Goal: Information Seeking & Learning: Find specific page/section

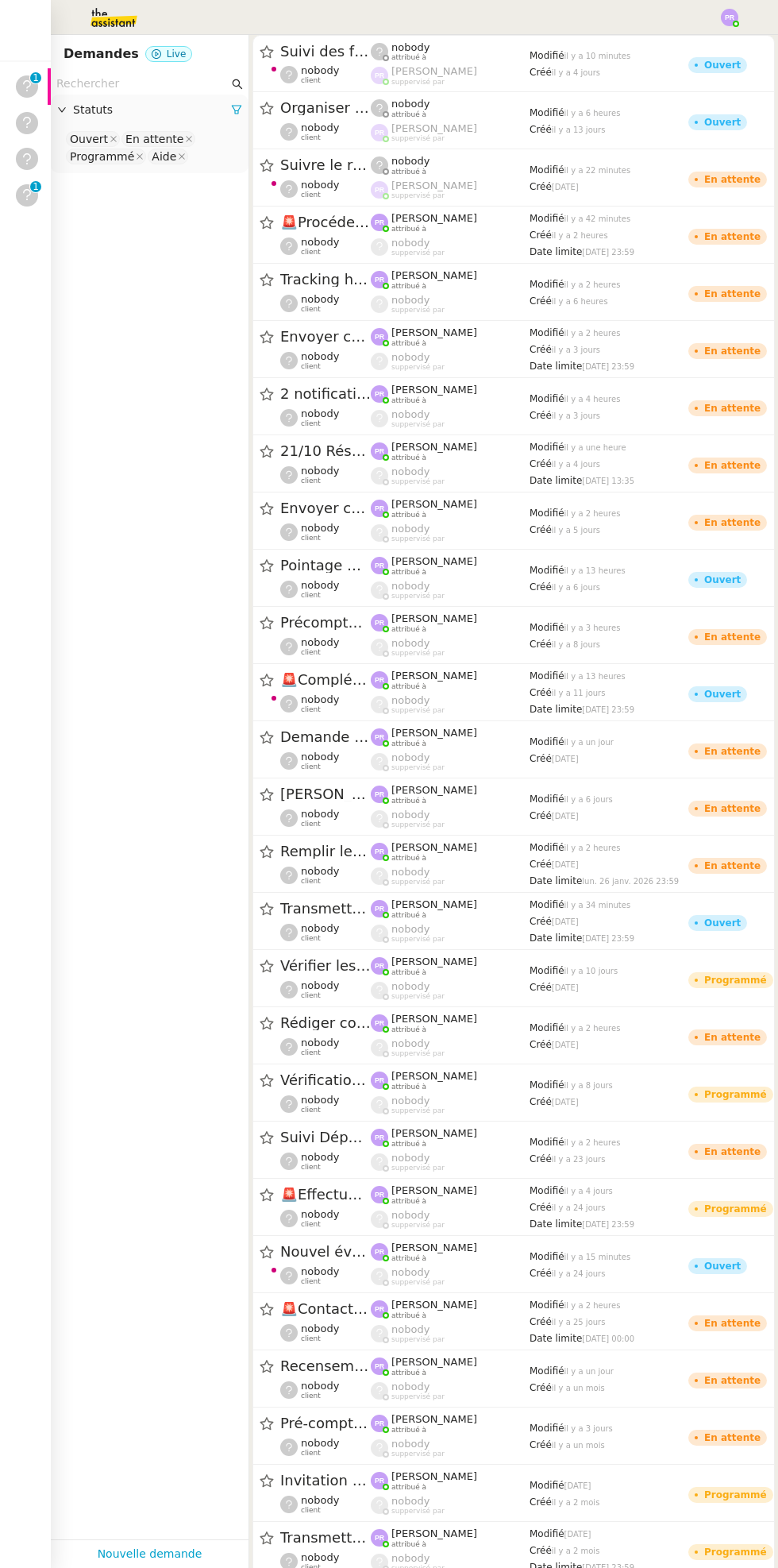
click at [148, 81] on input "text" at bounding box center [142, 83] width 172 height 18
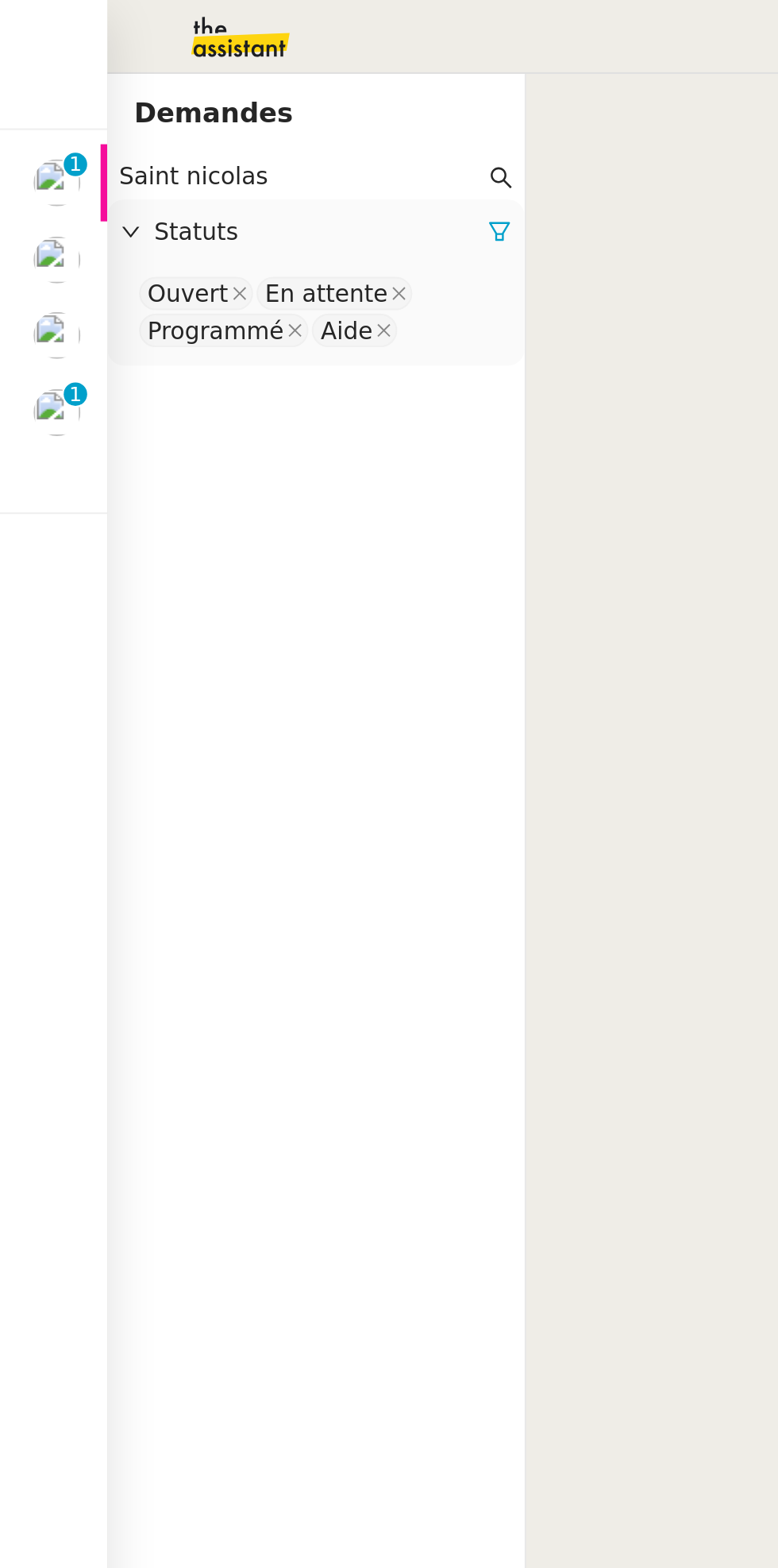
type input "Saint nicolas"
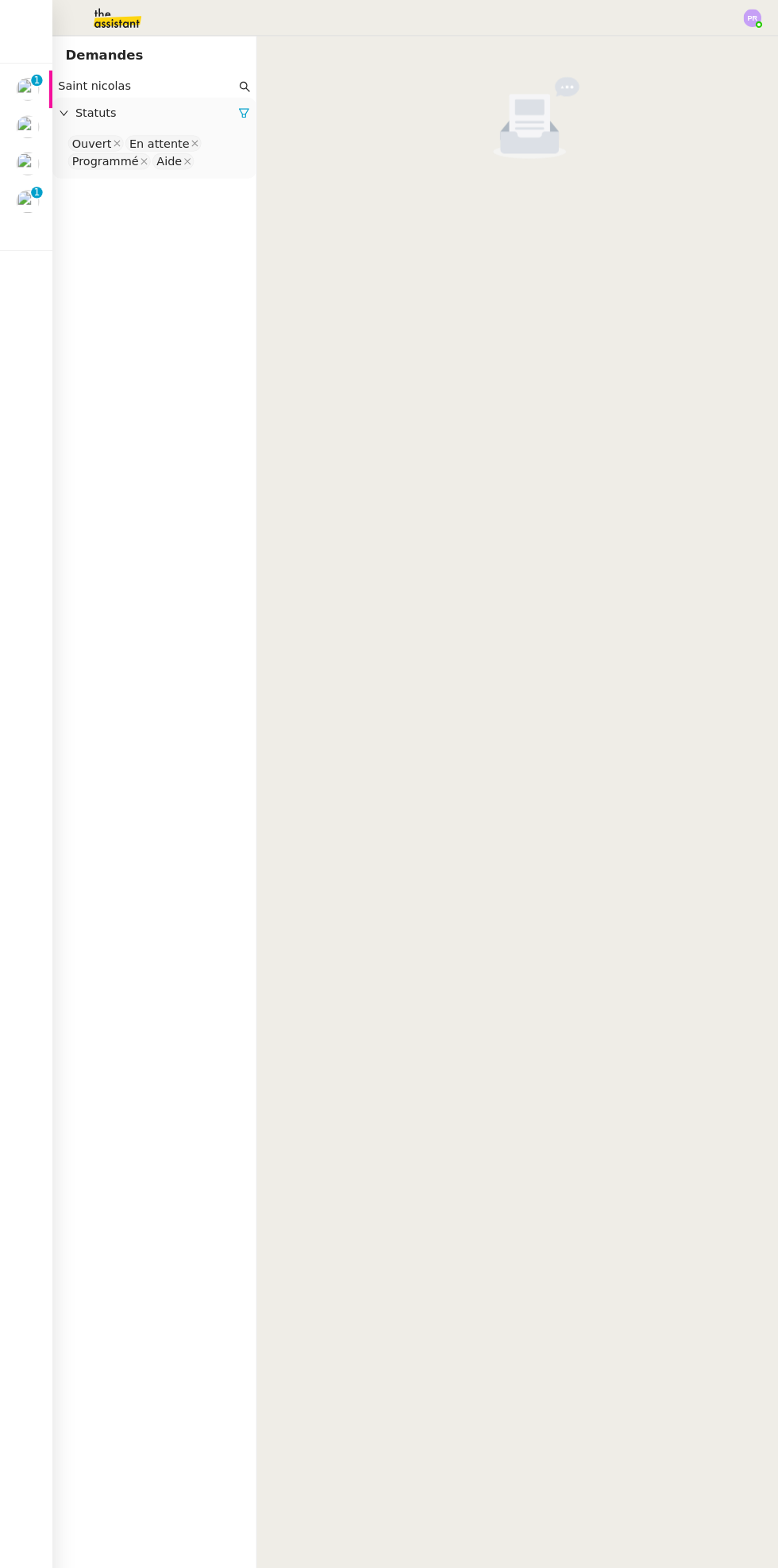
click at [237, 110] on icon at bounding box center [236, 109] width 11 height 11
click at [237, 117] on span "Statuts" at bounding box center [157, 110] width 169 height 18
click at [192, 141] on nz-select-top-control "Please select" at bounding box center [149, 139] width 172 height 20
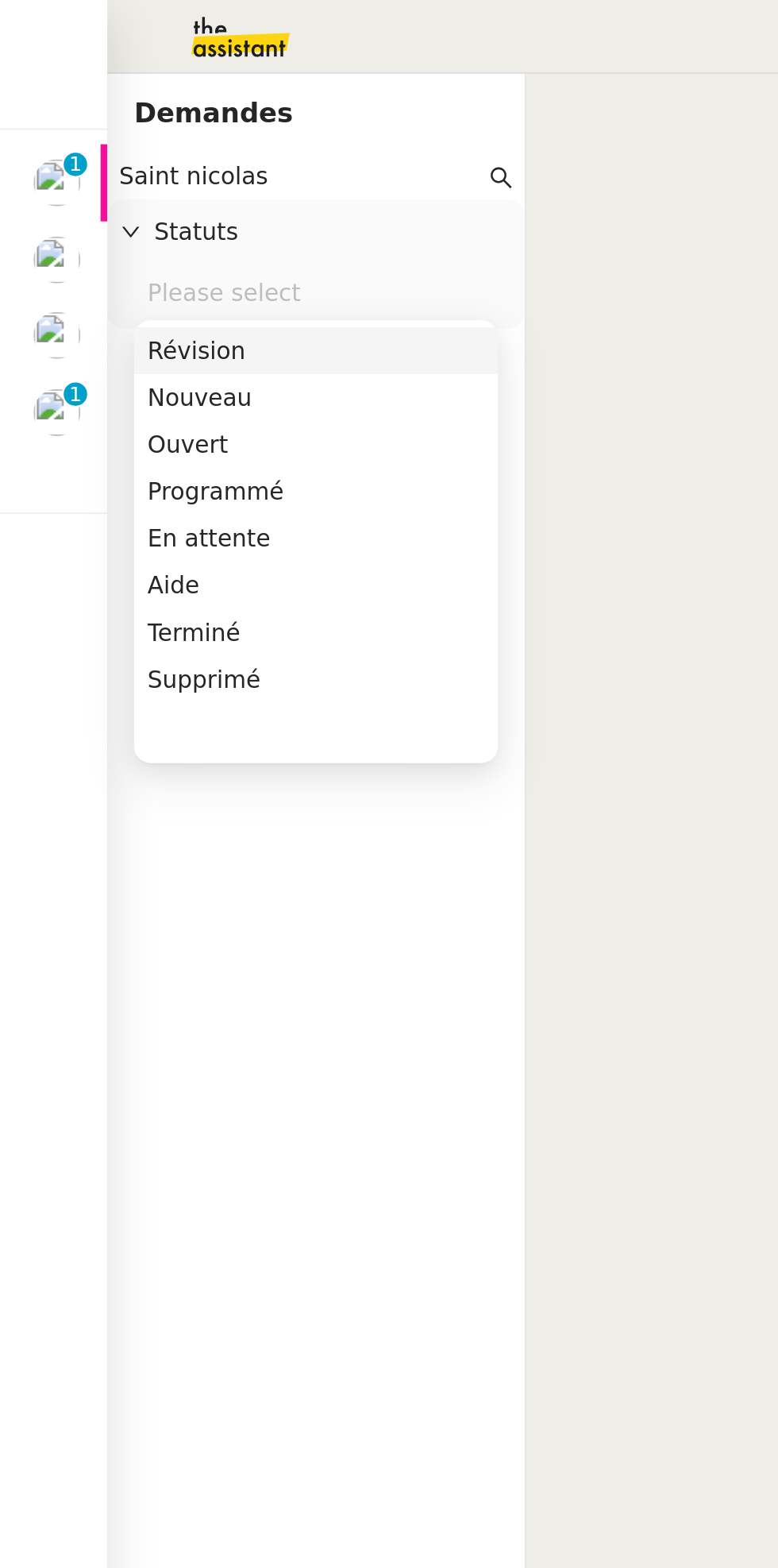
click at [135, 296] on div "Terminé" at bounding box center [150, 299] width 160 height 15
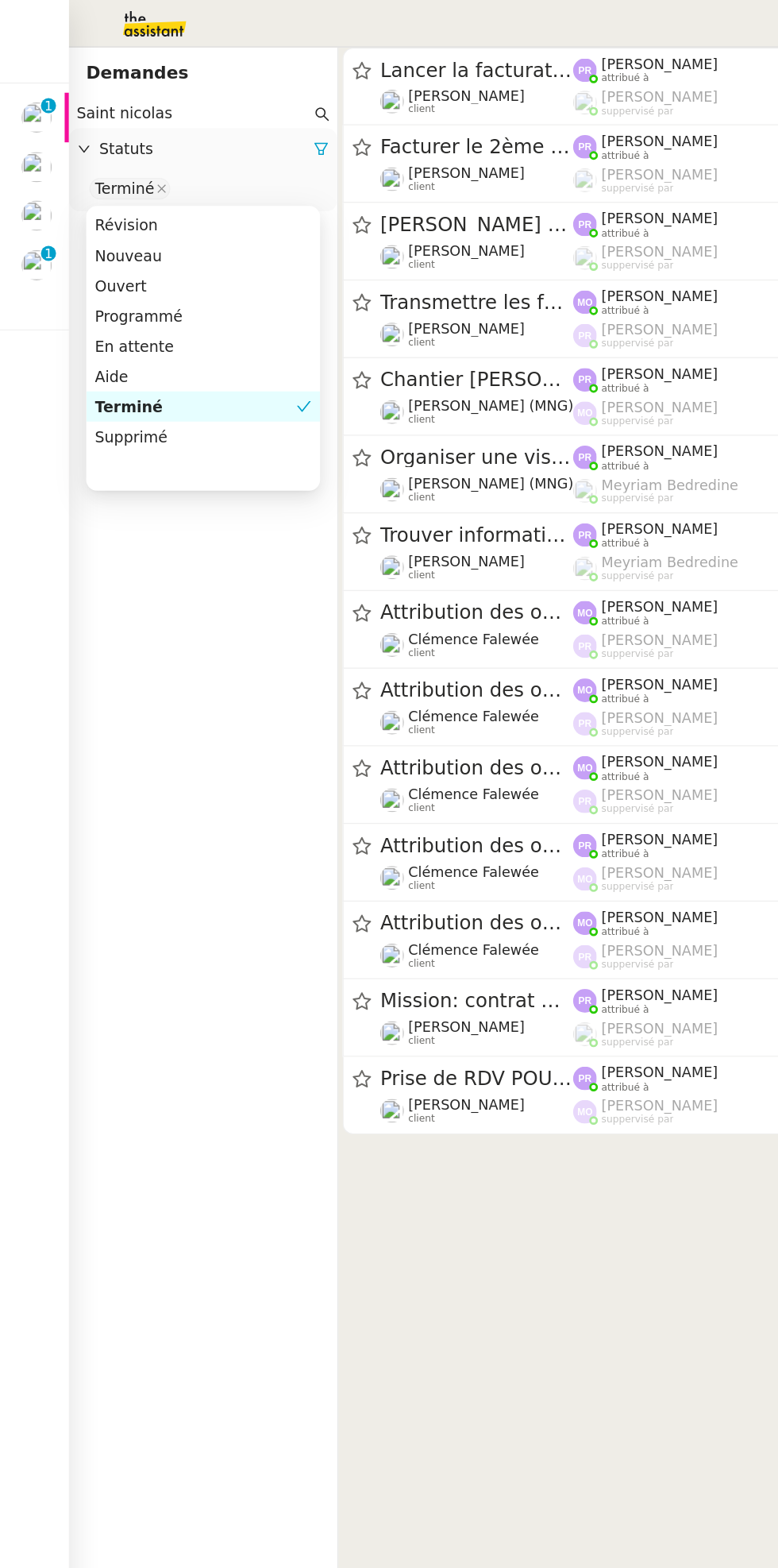
click at [372, 55] on span "Lancer la facturation du projet ST NICOLAS" at bounding box center [351, 51] width 142 height 15
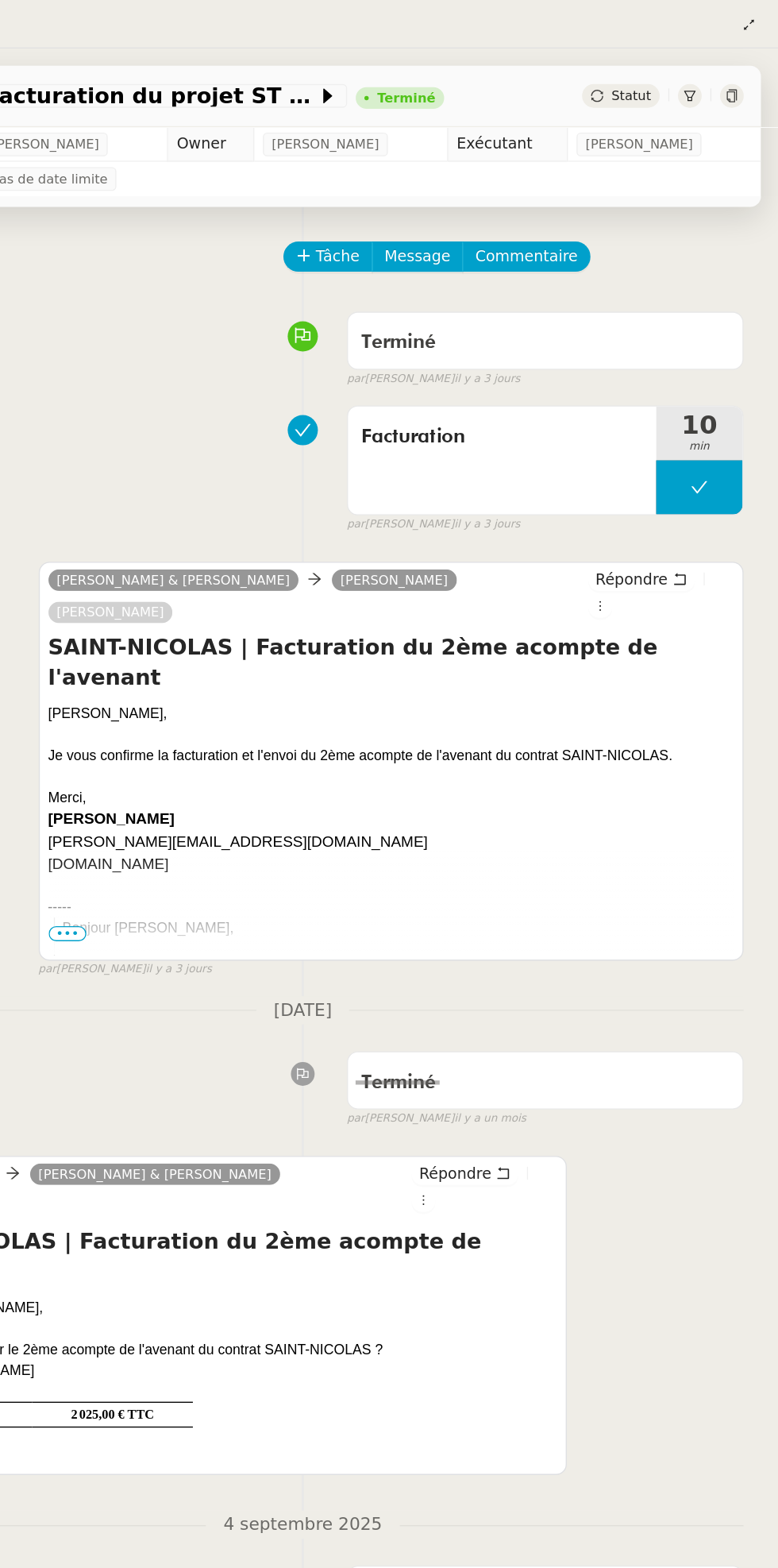
click at [683, 70] on span "Statut" at bounding box center [670, 70] width 29 height 11
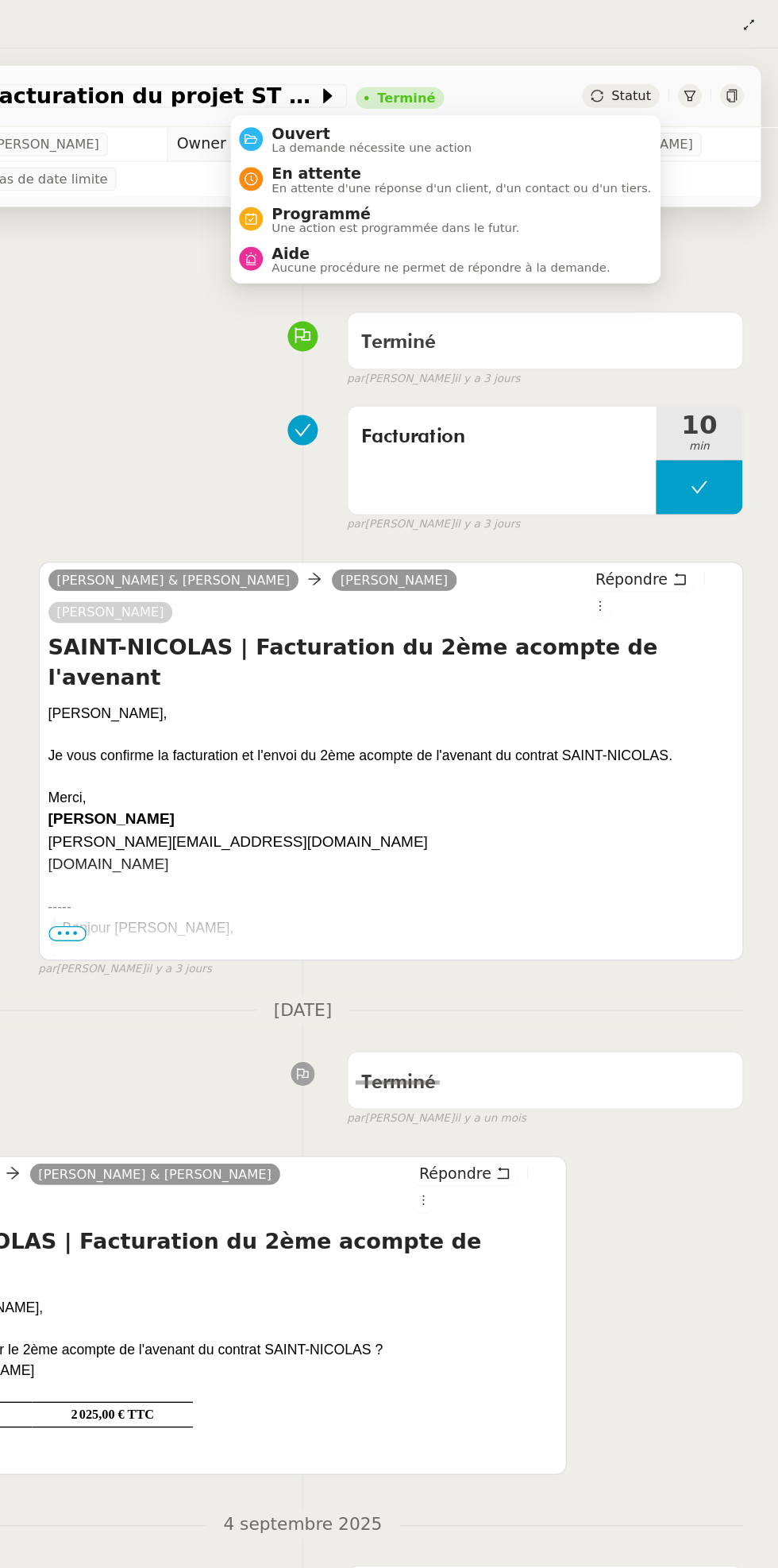
click at [531, 189] on span "Aide" at bounding box center [529, 186] width 249 height 13
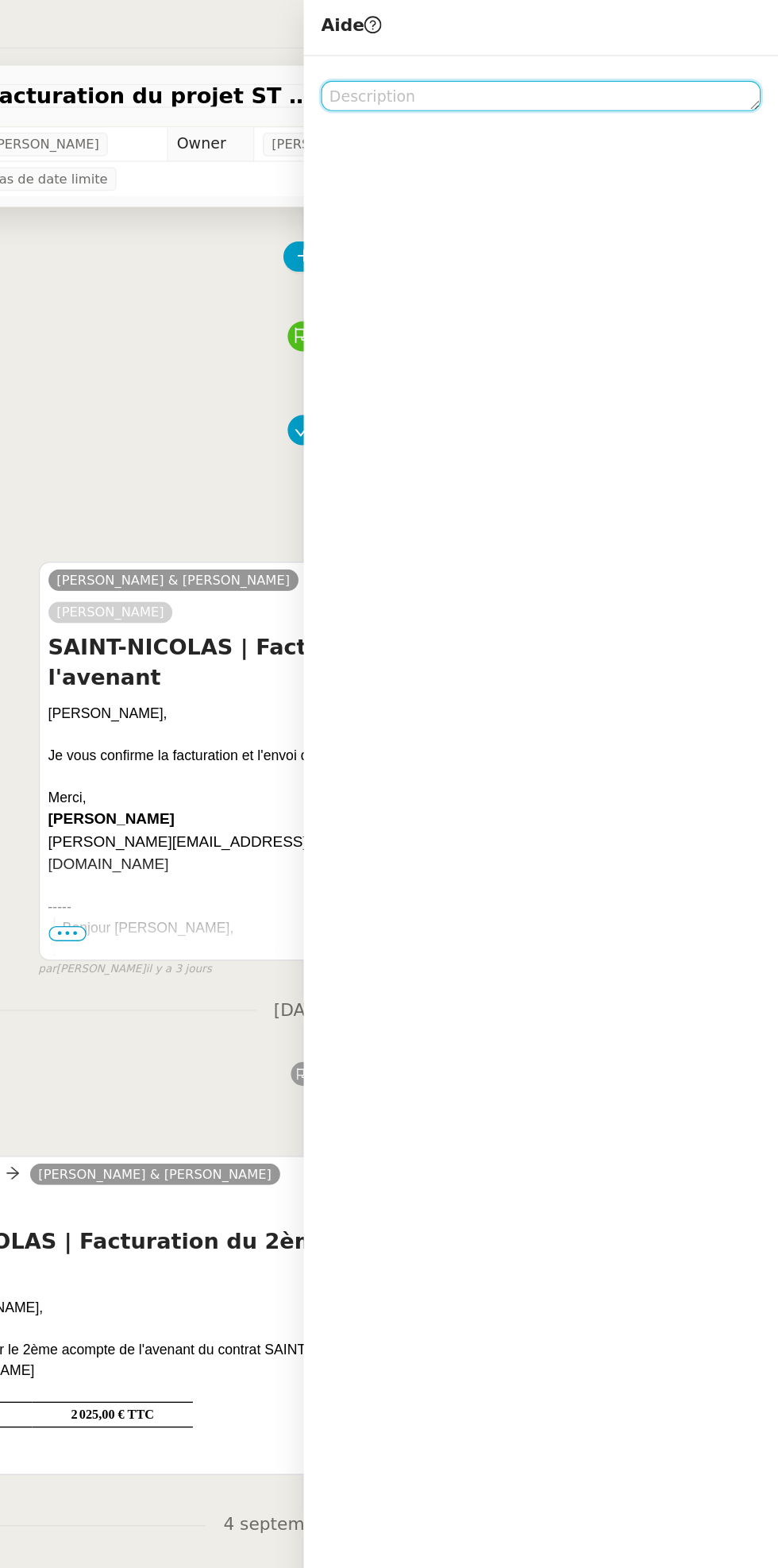
click at [618, 65] on textarea at bounding box center [603, 71] width 324 height 22
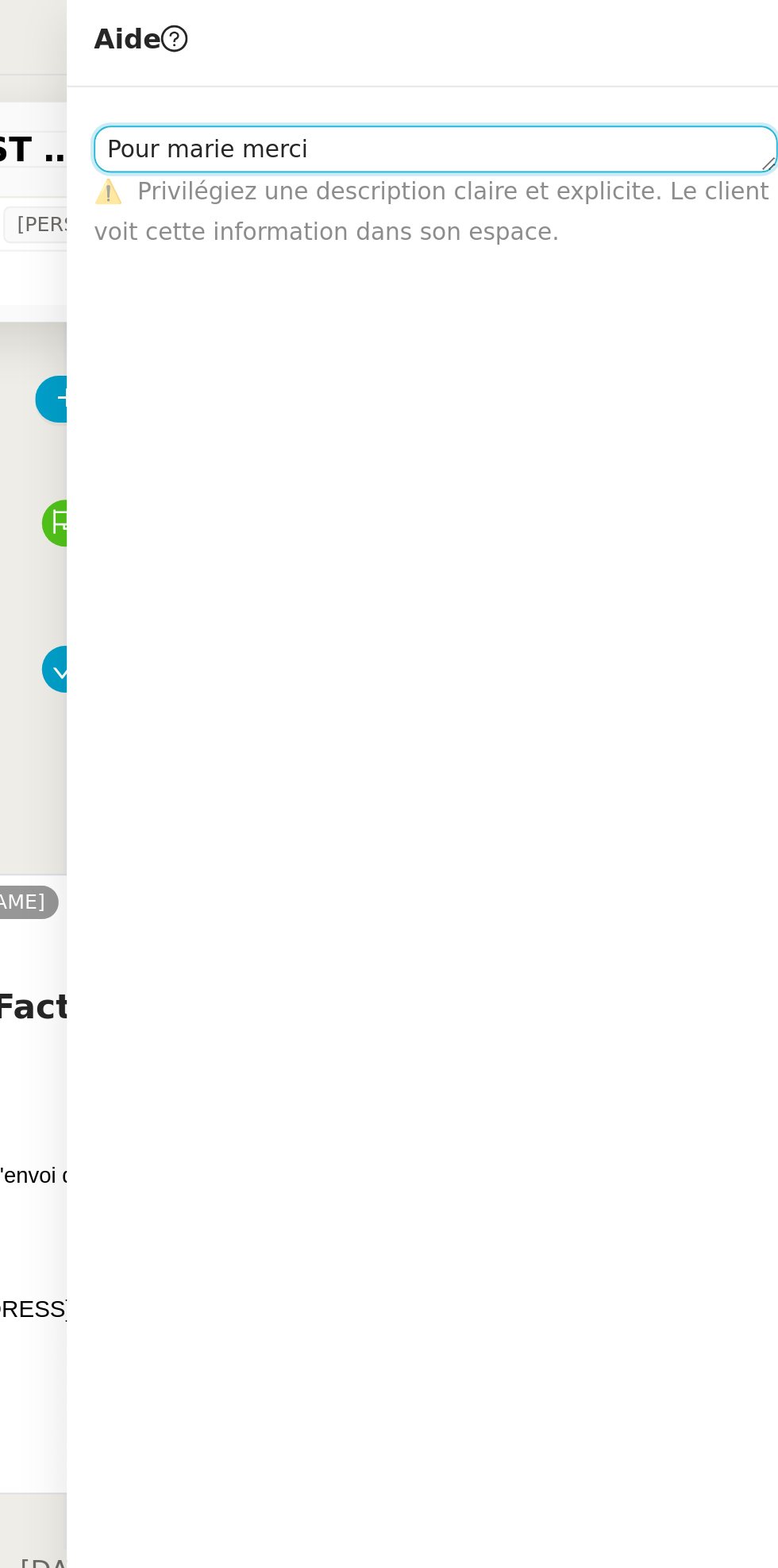
scroll to position [1, 0]
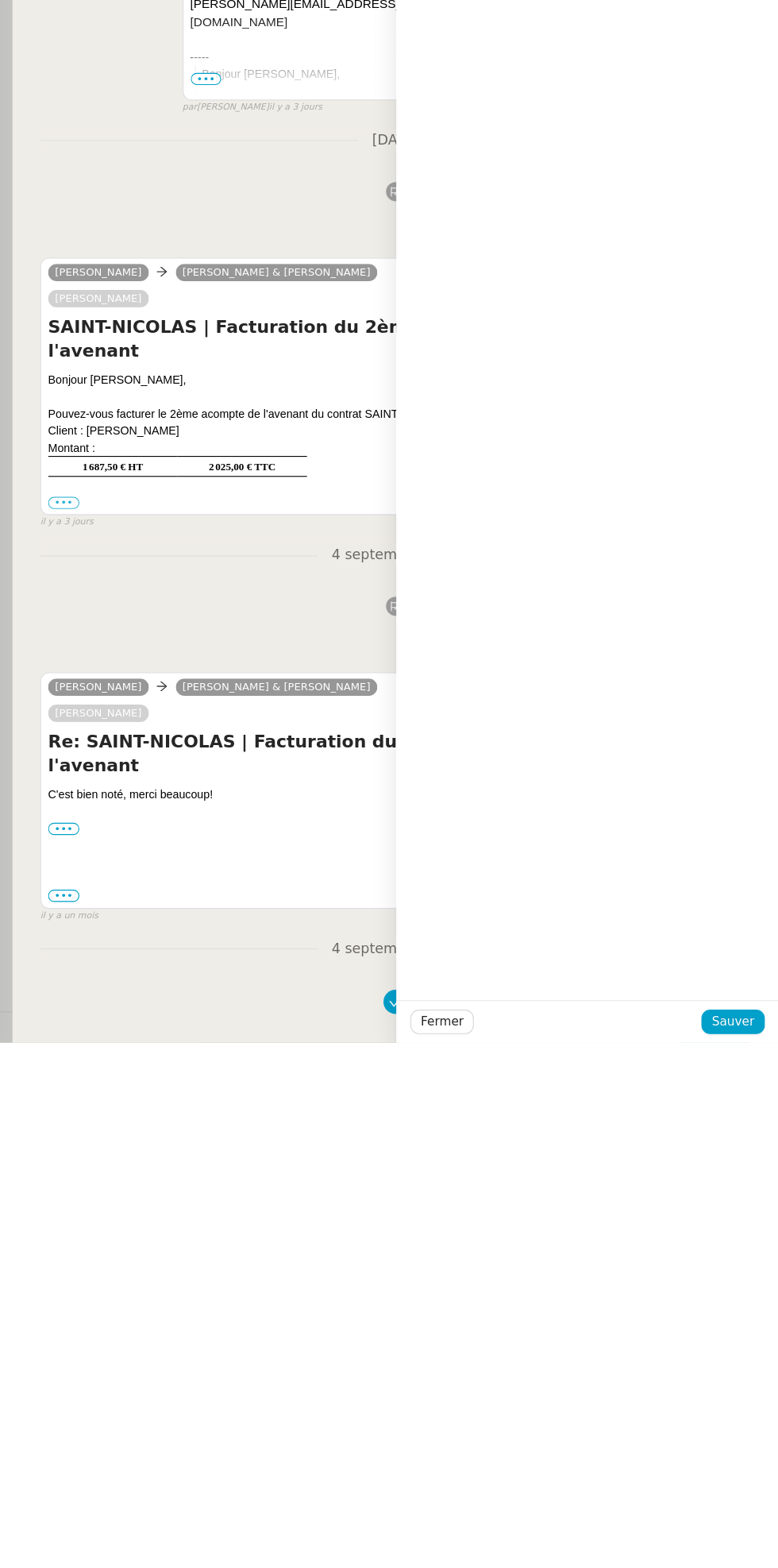
type textarea "Pour marie merci"
click at [740, 1554] on span "Sauver" at bounding box center [736, 1548] width 39 height 18
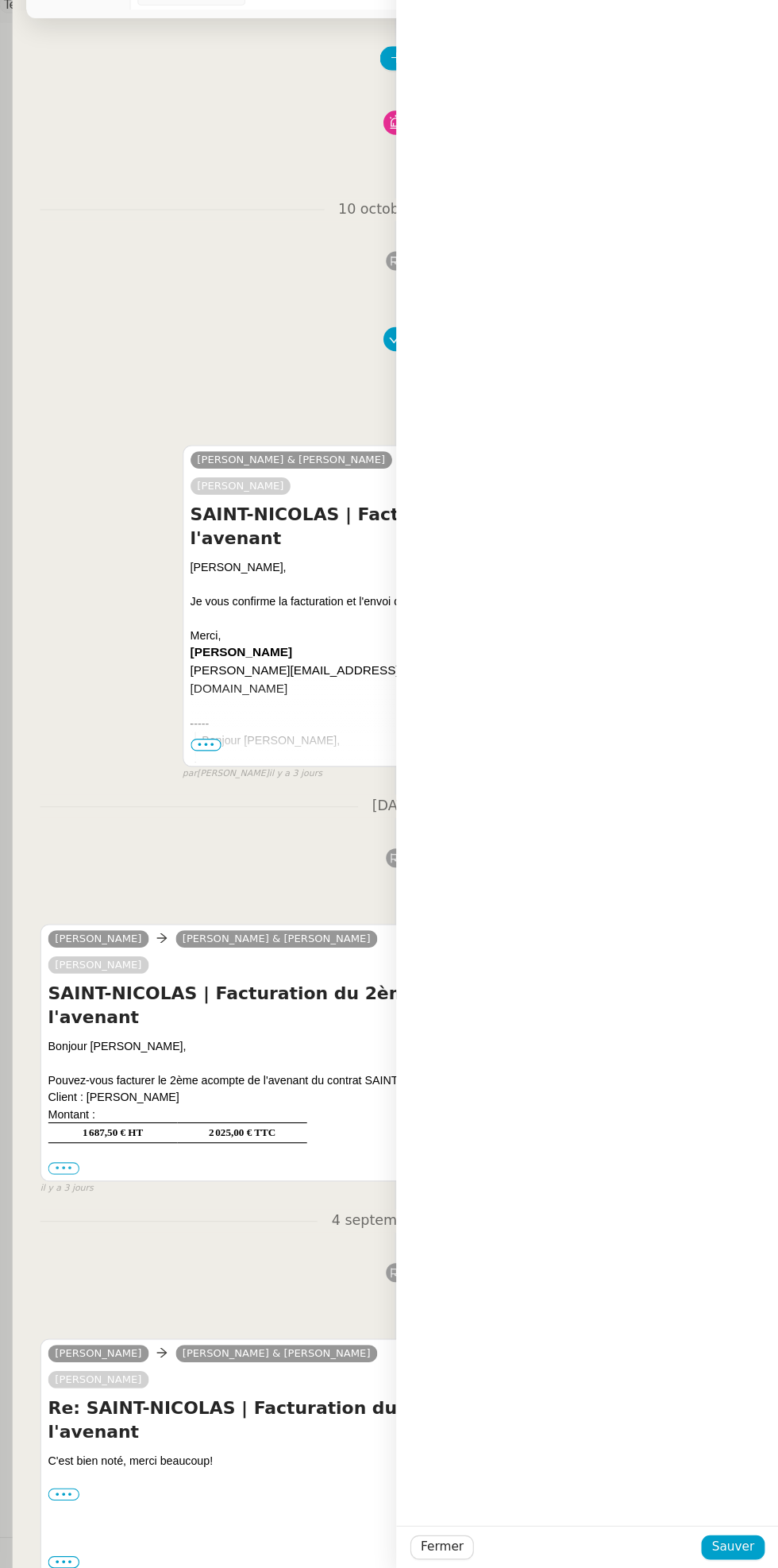
click at [265, 502] on div "Facturation 10 min false par [PERSON_NAME] [DATE]" at bounding box center [427, 470] width 649 height 102
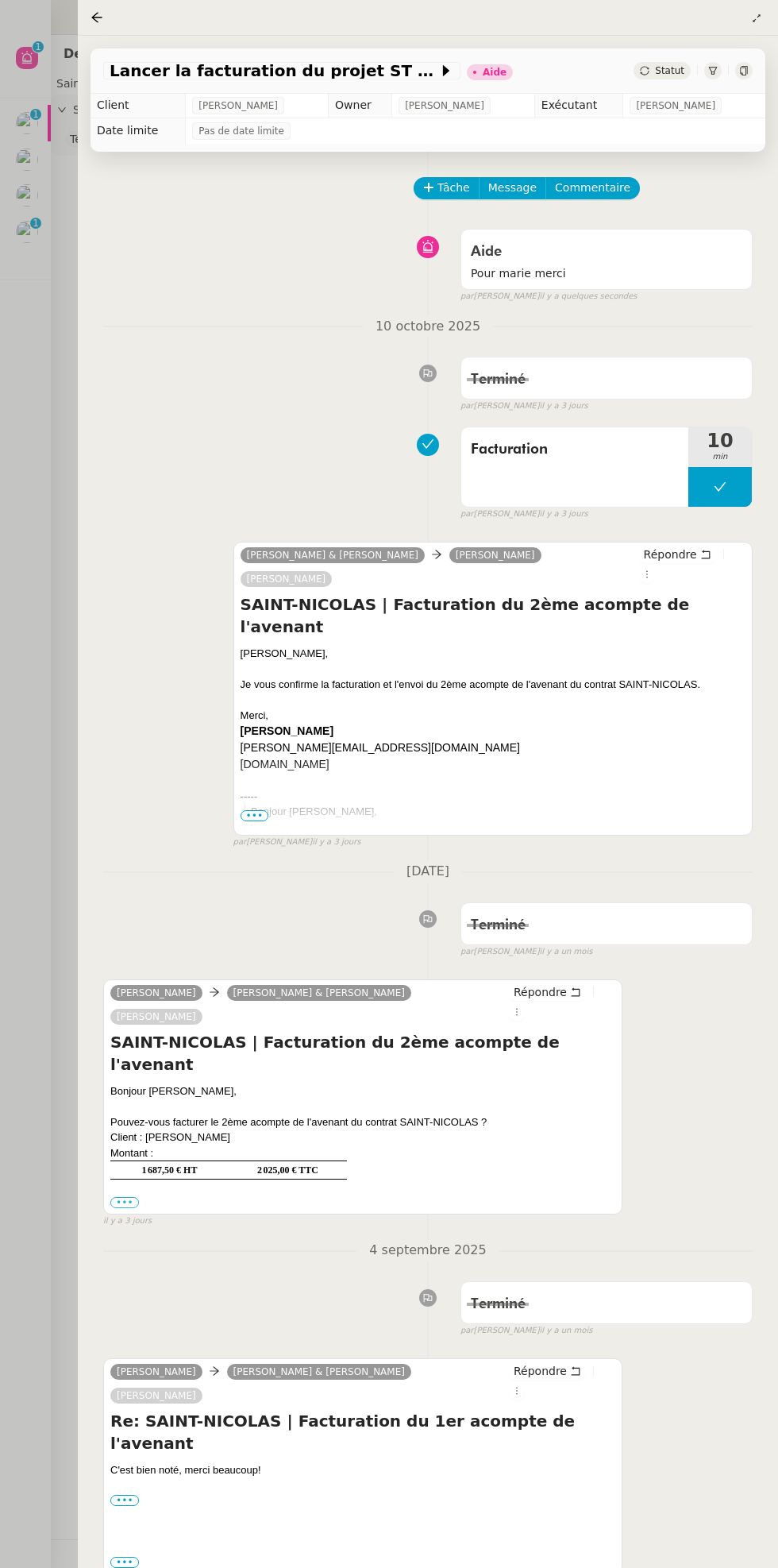
click at [46, 233] on div at bounding box center [389, 784] width 778 height 1568
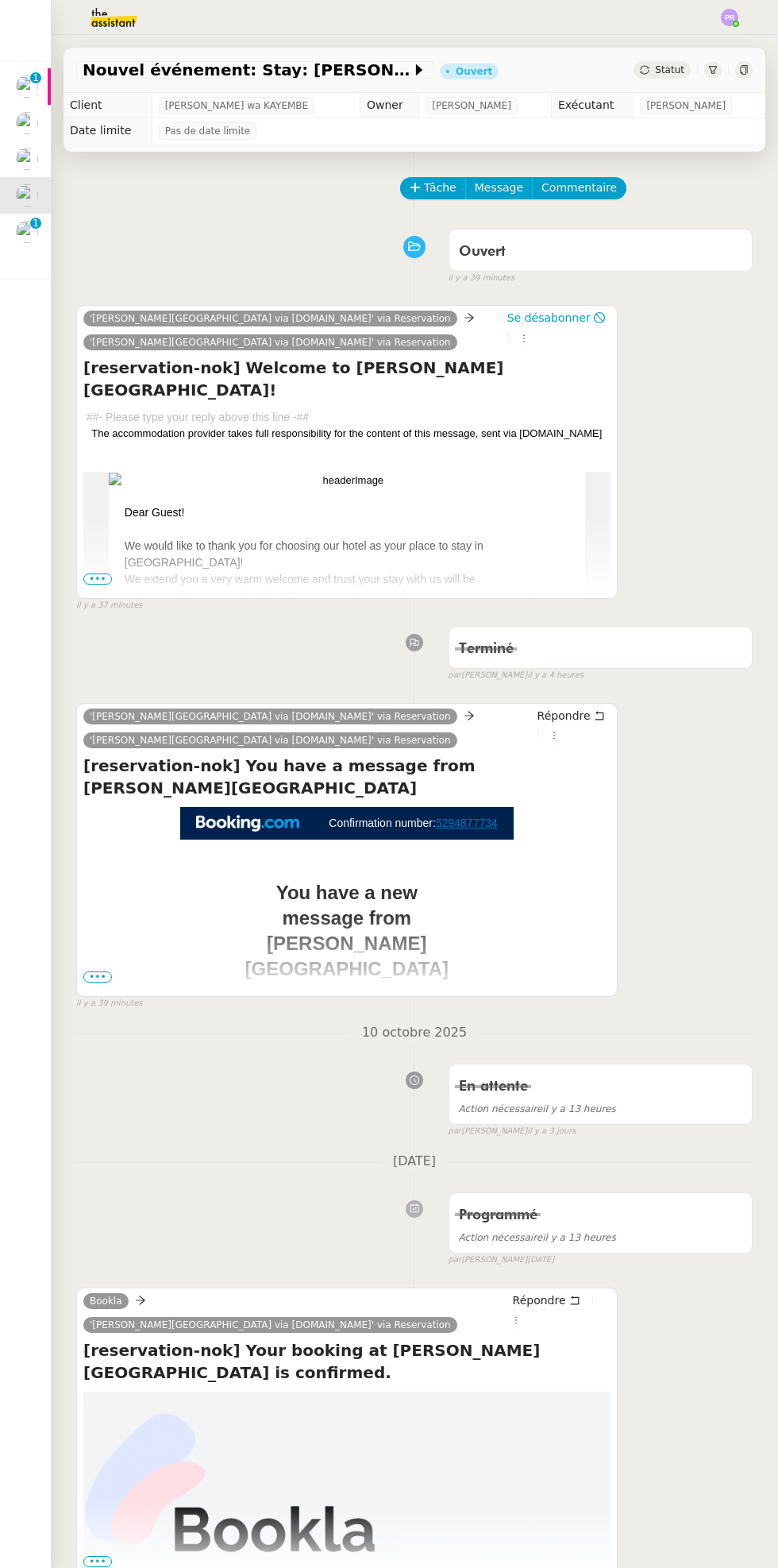
click at [102, 965] on td "Confirmation number: 5294877734 You have a new message from [PERSON_NAME][GEOGR…" at bounding box center [347, 1540] width 527 height 1467
click at [111, 970] on td "Confirmation number: 5294877734 You have a new message from [PERSON_NAME][GEOGR…" at bounding box center [347, 1540] width 527 height 1467
click at [99, 976] on span "•••" at bounding box center [97, 976] width 29 height 11
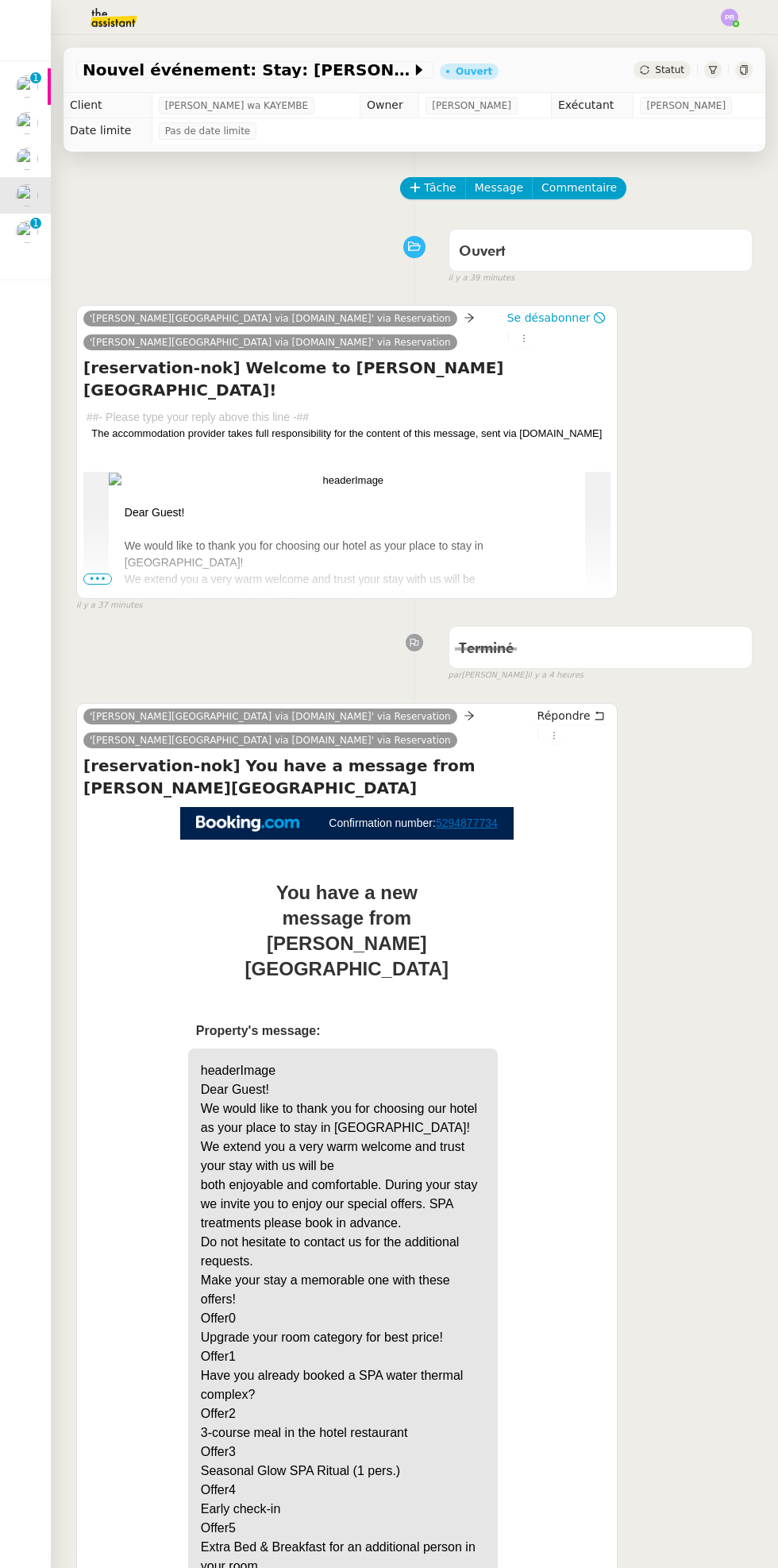
click at [35, 222] on p "1" at bounding box center [35, 225] width 6 height 15
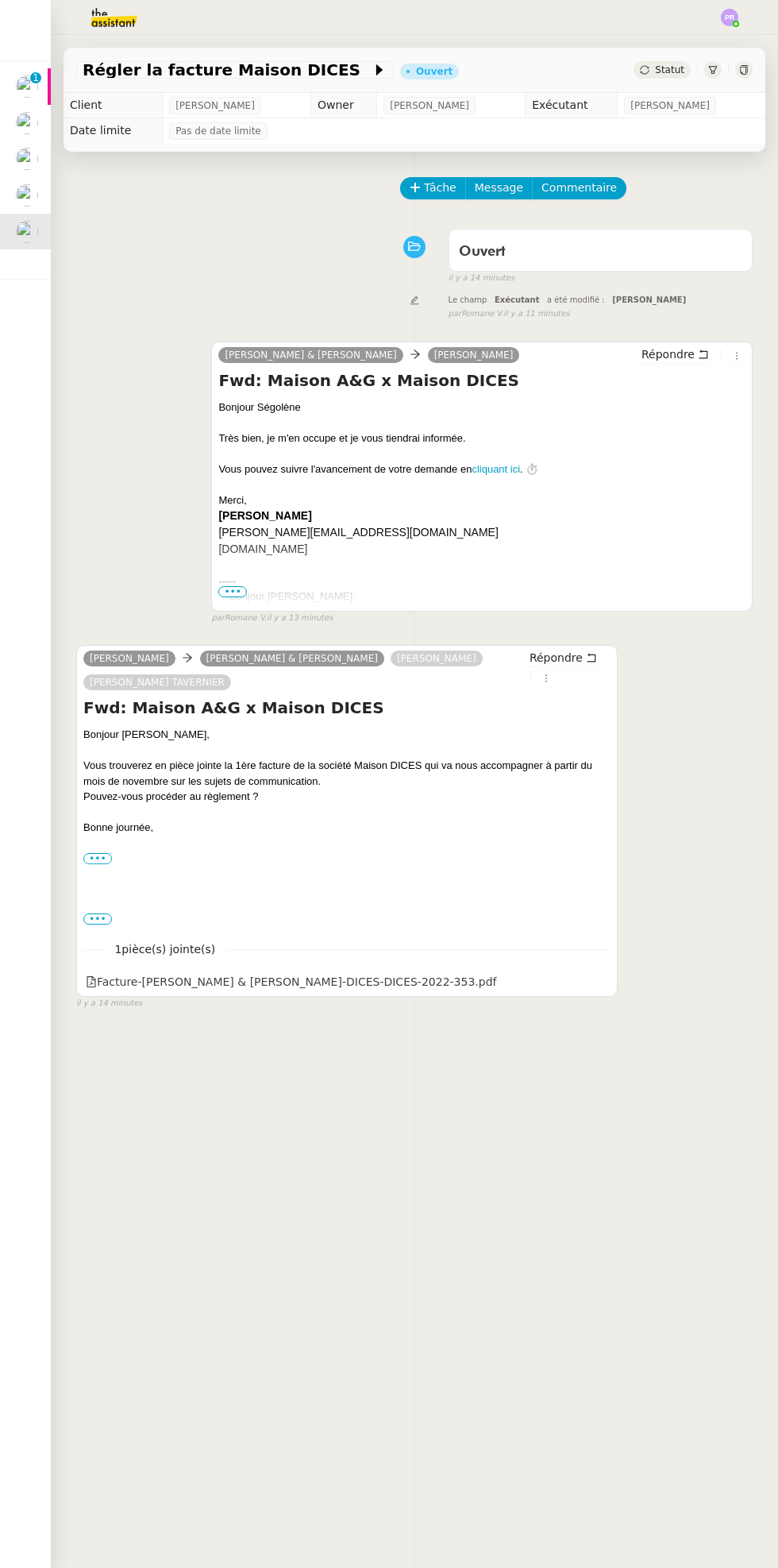
click at [28, 92] on img at bounding box center [27, 86] width 22 height 22
